Goal: Book appointment/travel/reservation

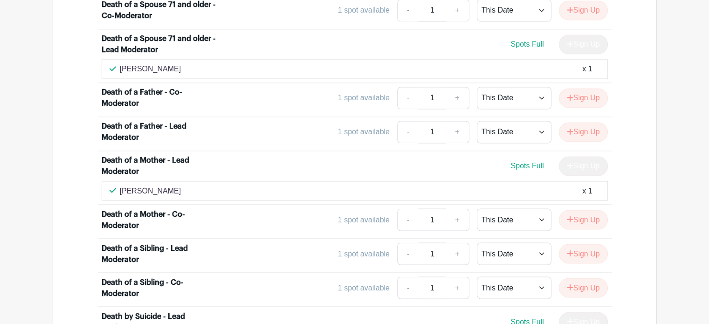
scroll to position [1306, 0]
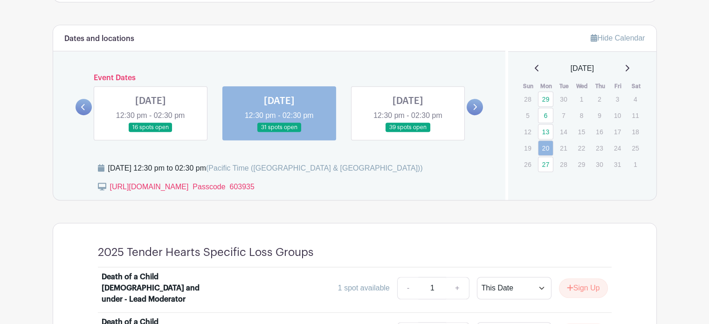
scroll to position [503, 0]
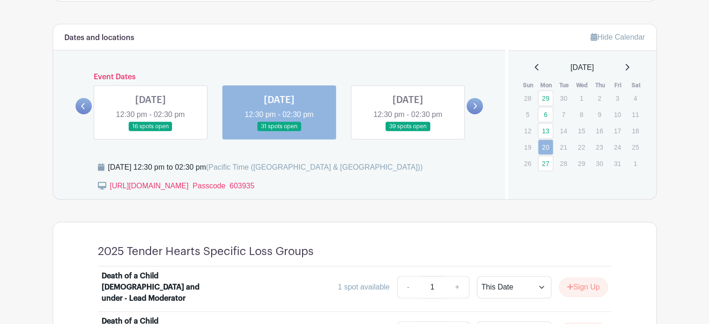
click at [151, 132] on link at bounding box center [151, 132] width 0 height 0
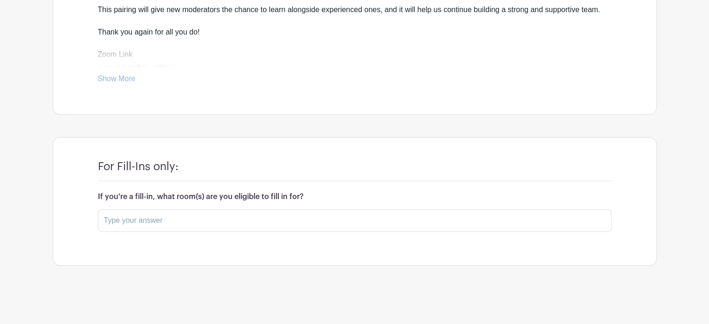
scroll to position [388, 0]
click at [118, 80] on link "Show More" at bounding box center [117, 82] width 38 height 12
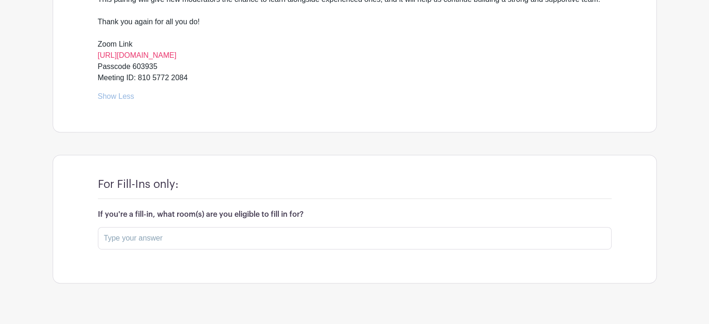
scroll to position [334, 0]
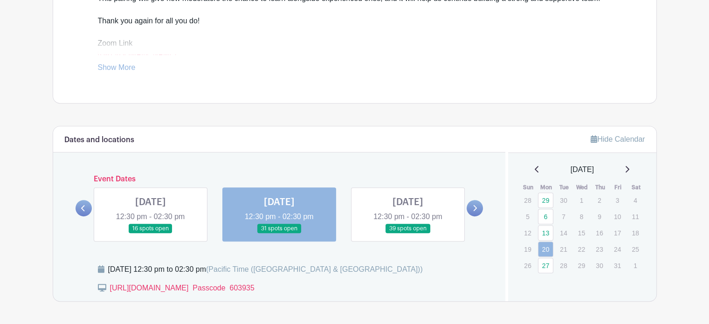
scroll to position [420, 0]
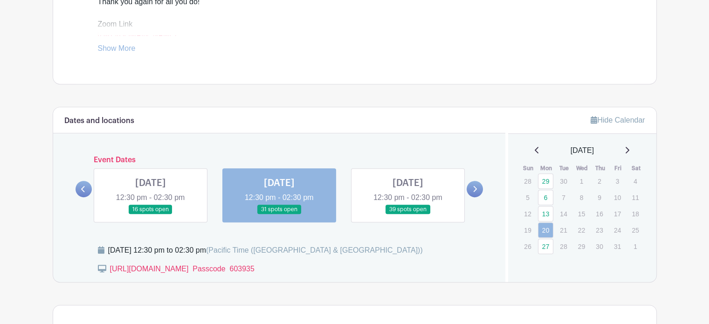
click at [151, 215] on link at bounding box center [151, 215] width 0 height 0
click at [83, 187] on icon at bounding box center [83, 189] width 4 height 6
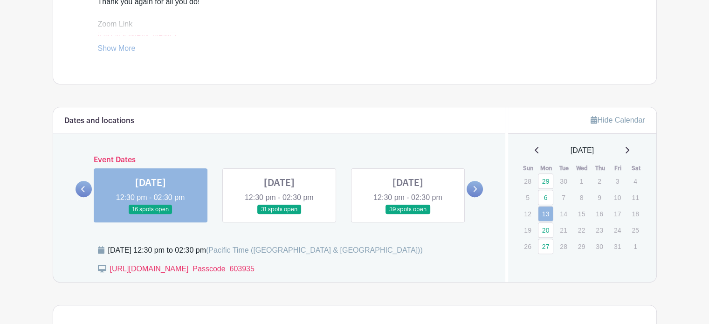
click at [151, 215] on link at bounding box center [151, 215] width 0 height 0
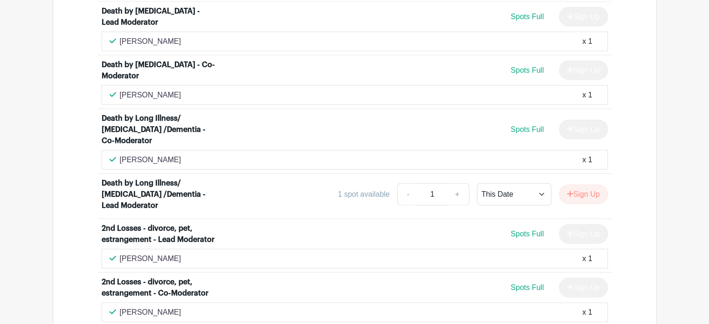
scroll to position [2052, 0]
